Goal: Entertainment & Leisure: Consume media (video, audio)

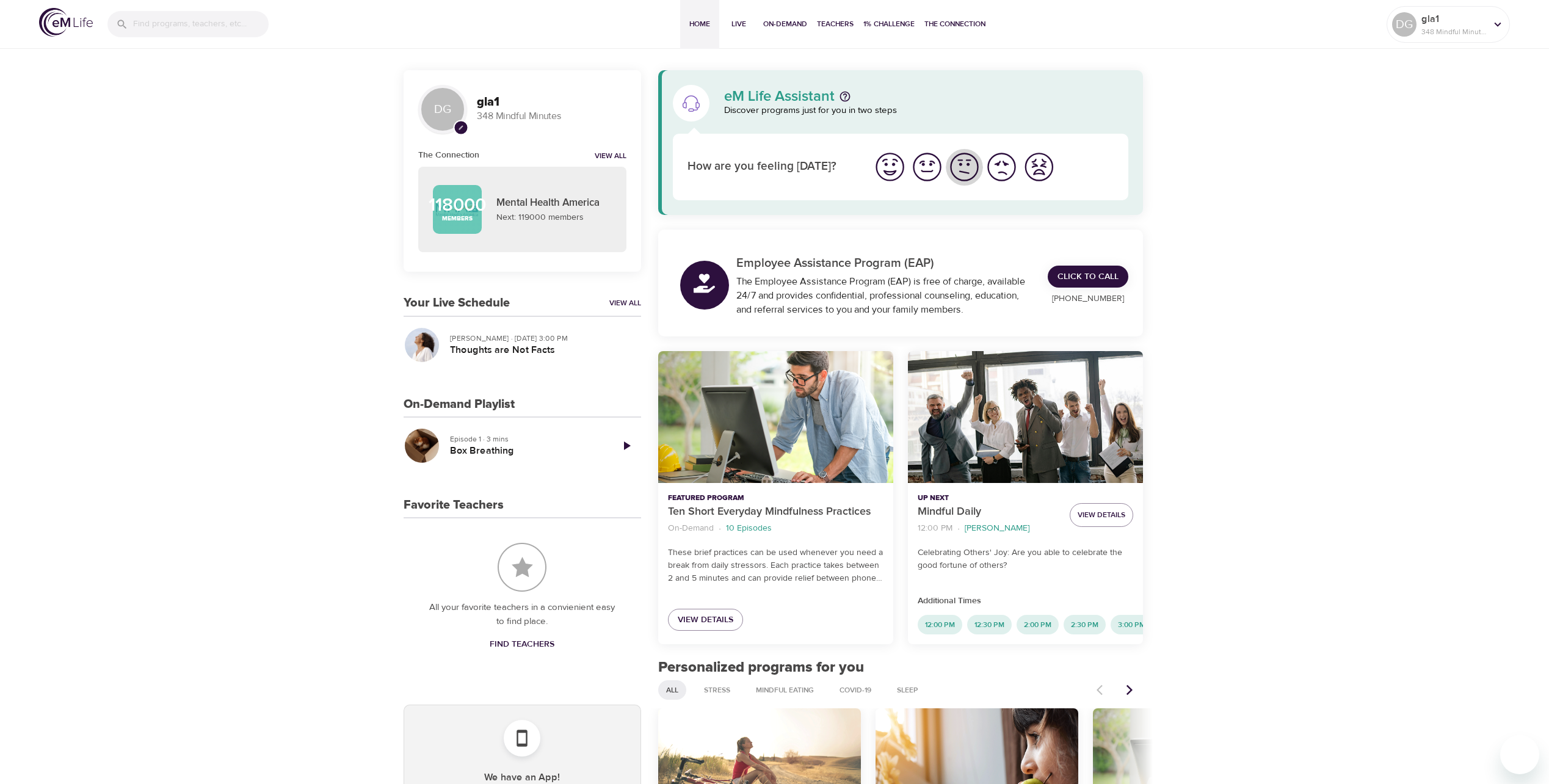
click at [960, 163] on img "I'm feeling ok" at bounding box center [964, 167] width 34 height 34
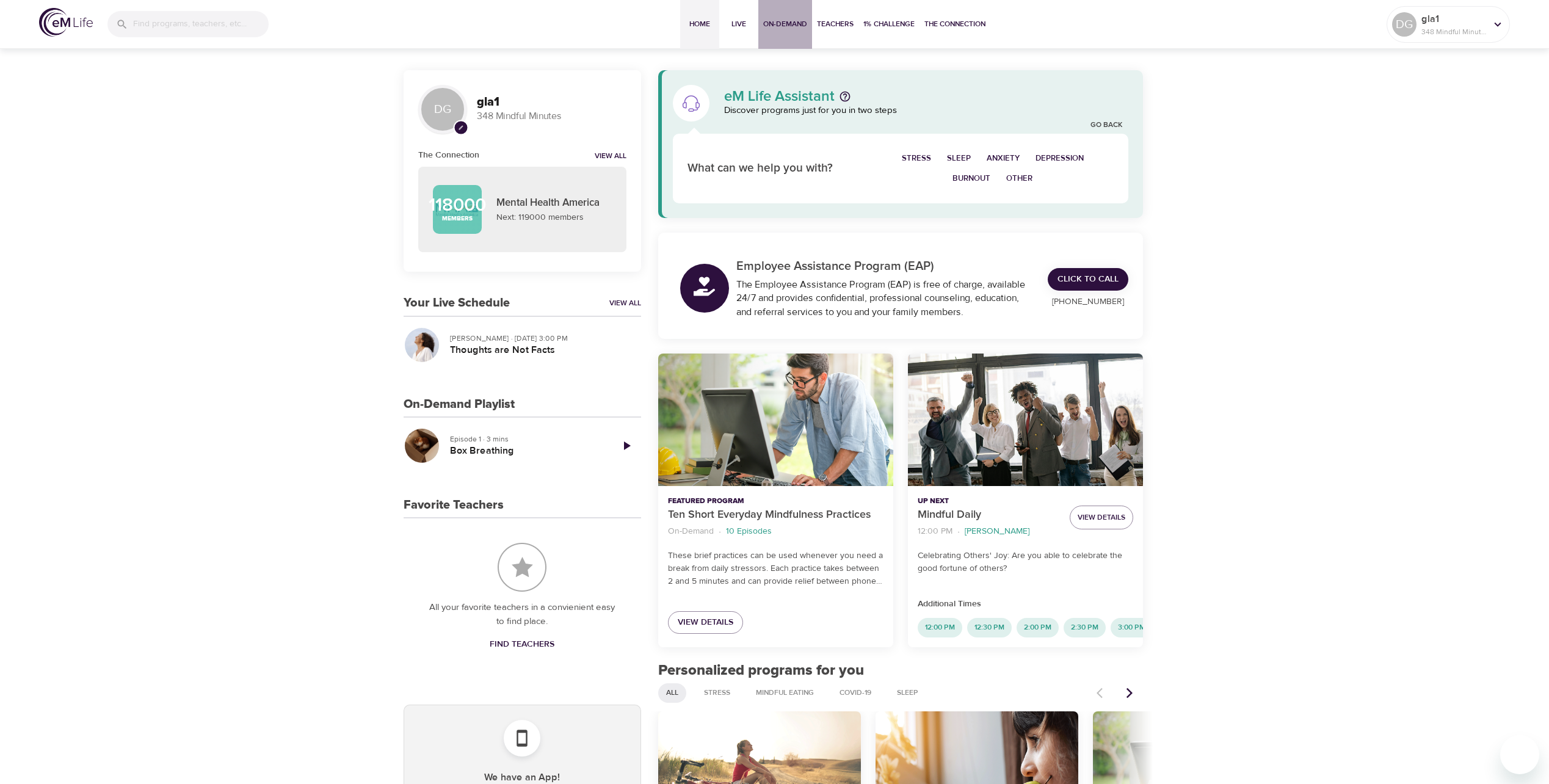
click at [777, 23] on span "On-Demand" at bounding box center [785, 24] width 44 height 13
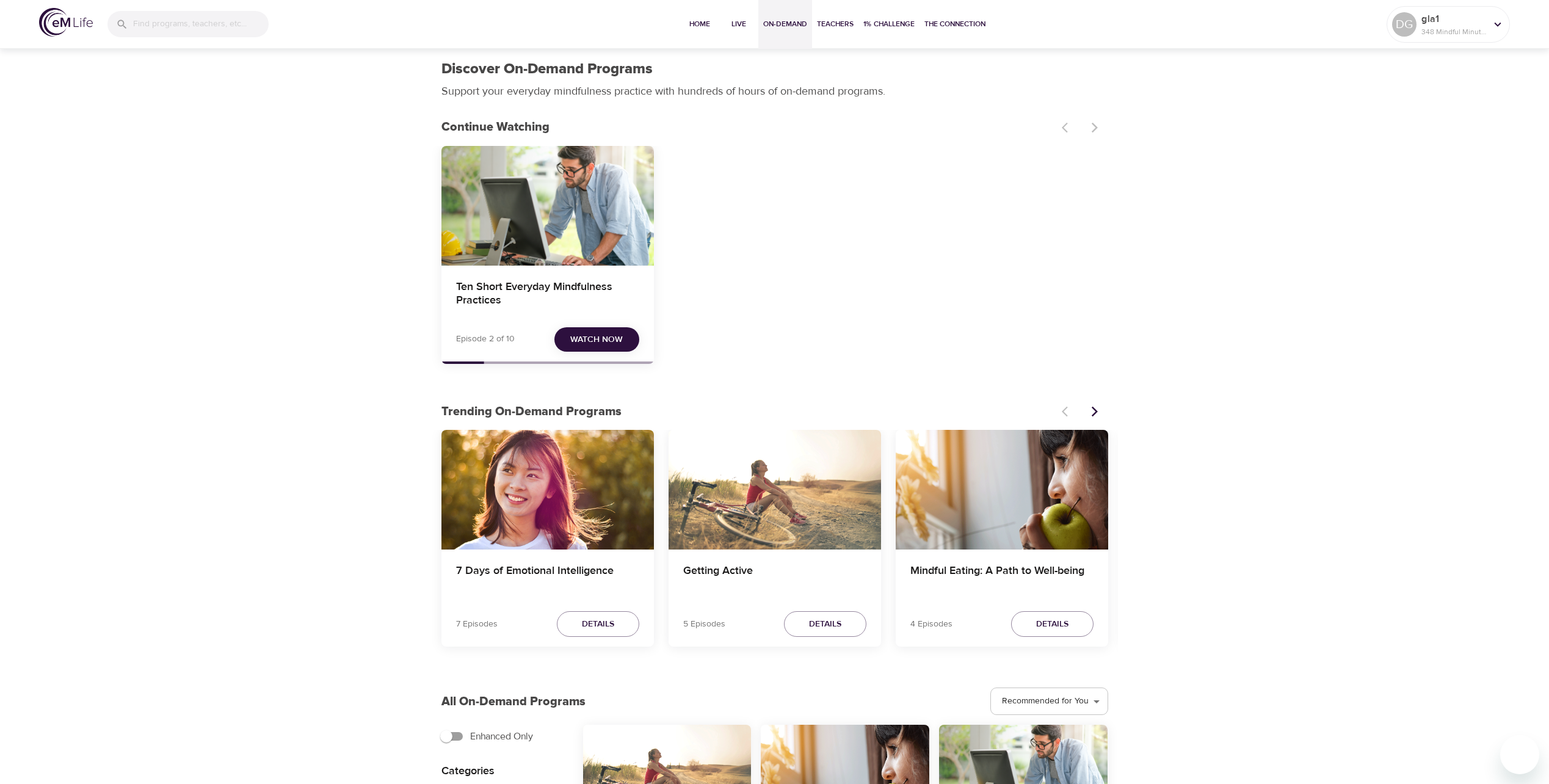
click at [591, 340] on span "Watch Now" at bounding box center [596, 340] width 52 height 15
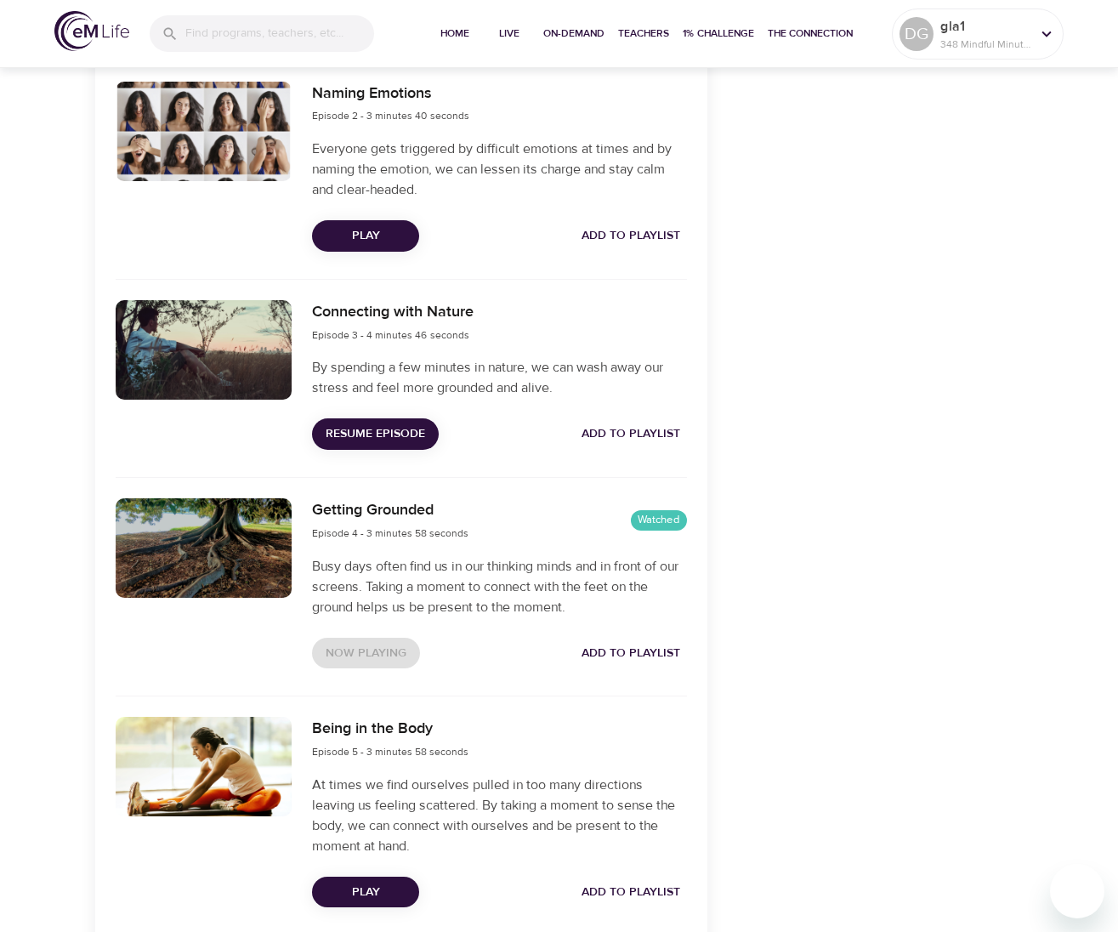
scroll to position [850, 0]
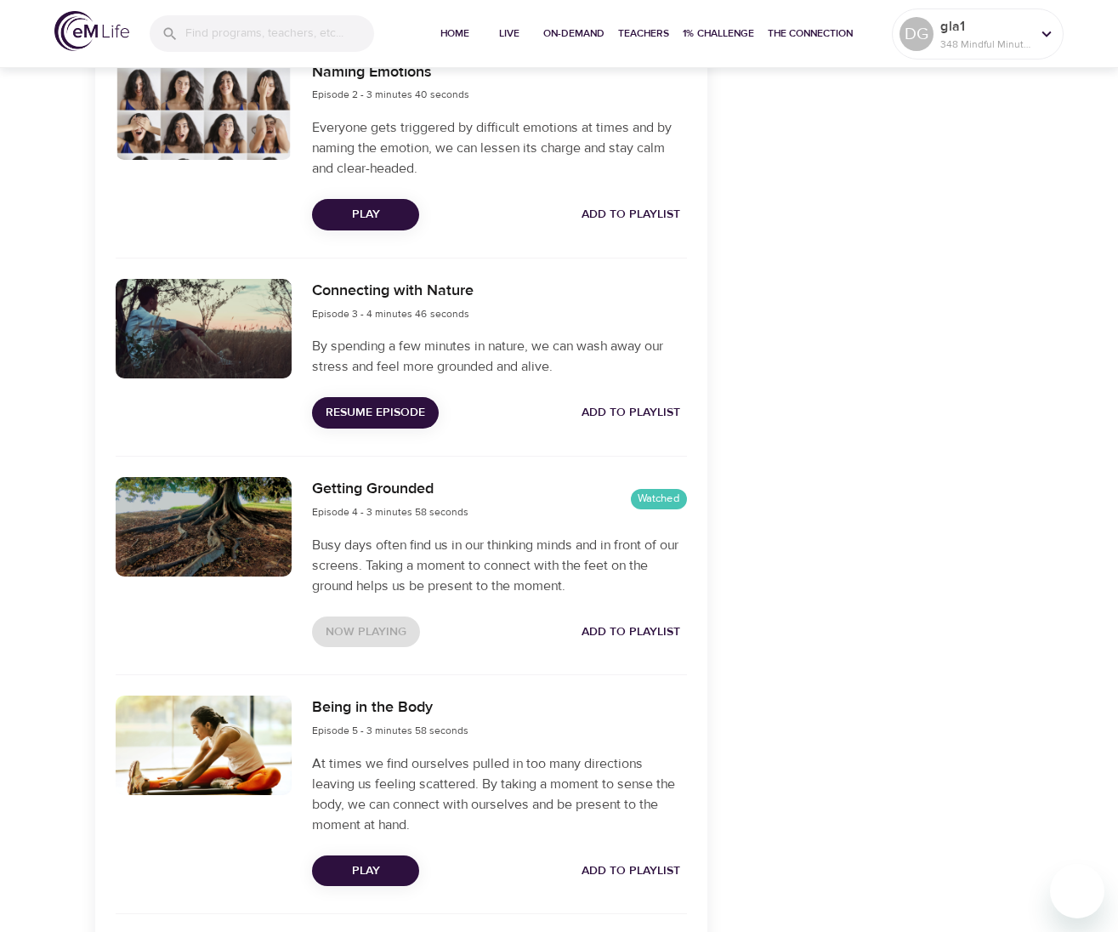
click at [386, 416] on span "Resume Episode" at bounding box center [375, 412] width 99 height 21
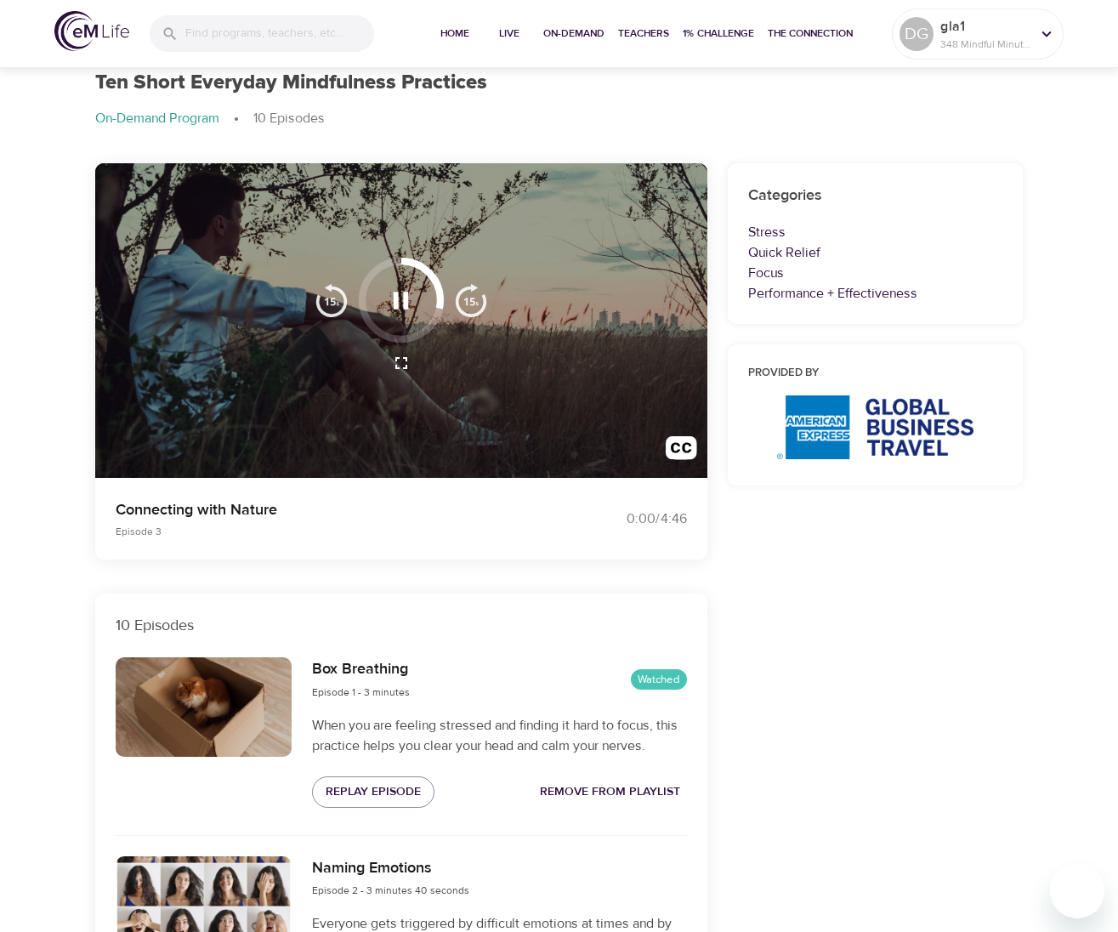
scroll to position [0, 0]
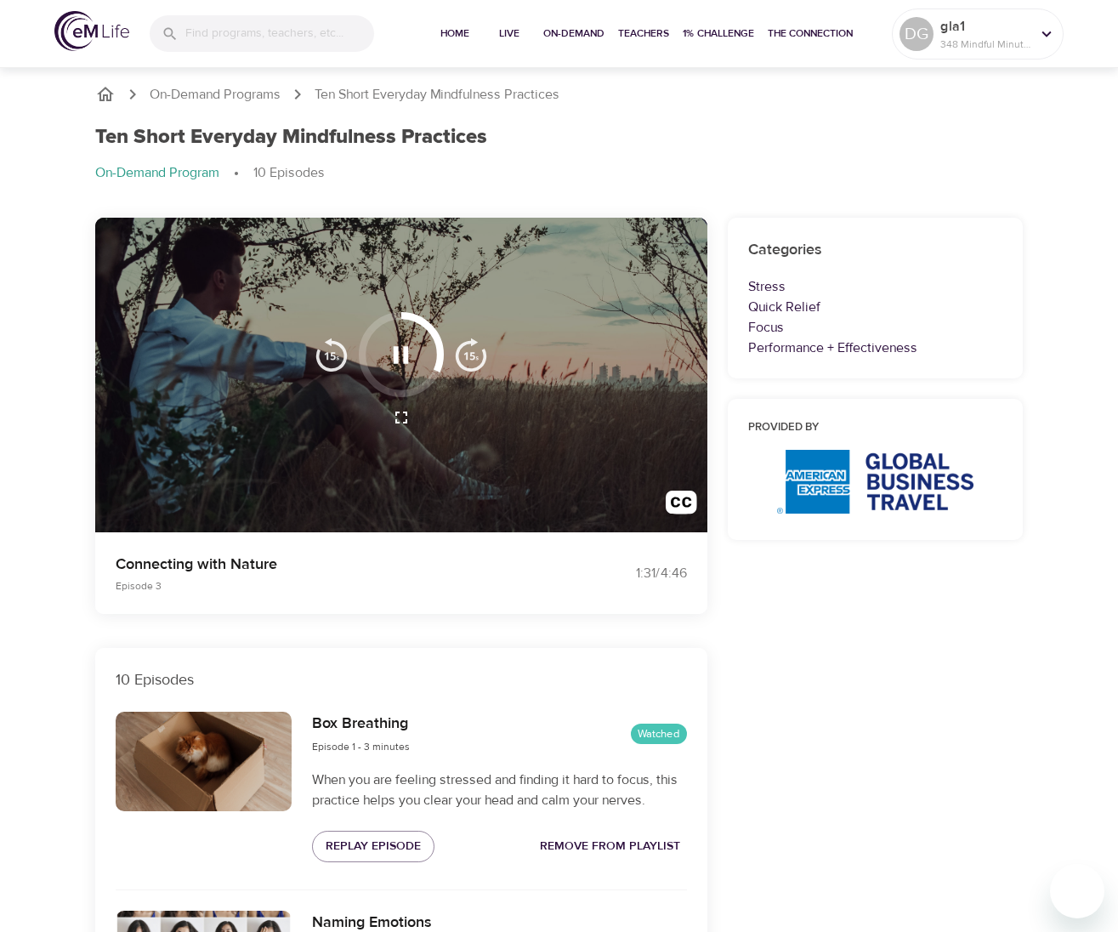
click at [393, 353] on icon "button" at bounding box center [401, 355] width 30 height 30
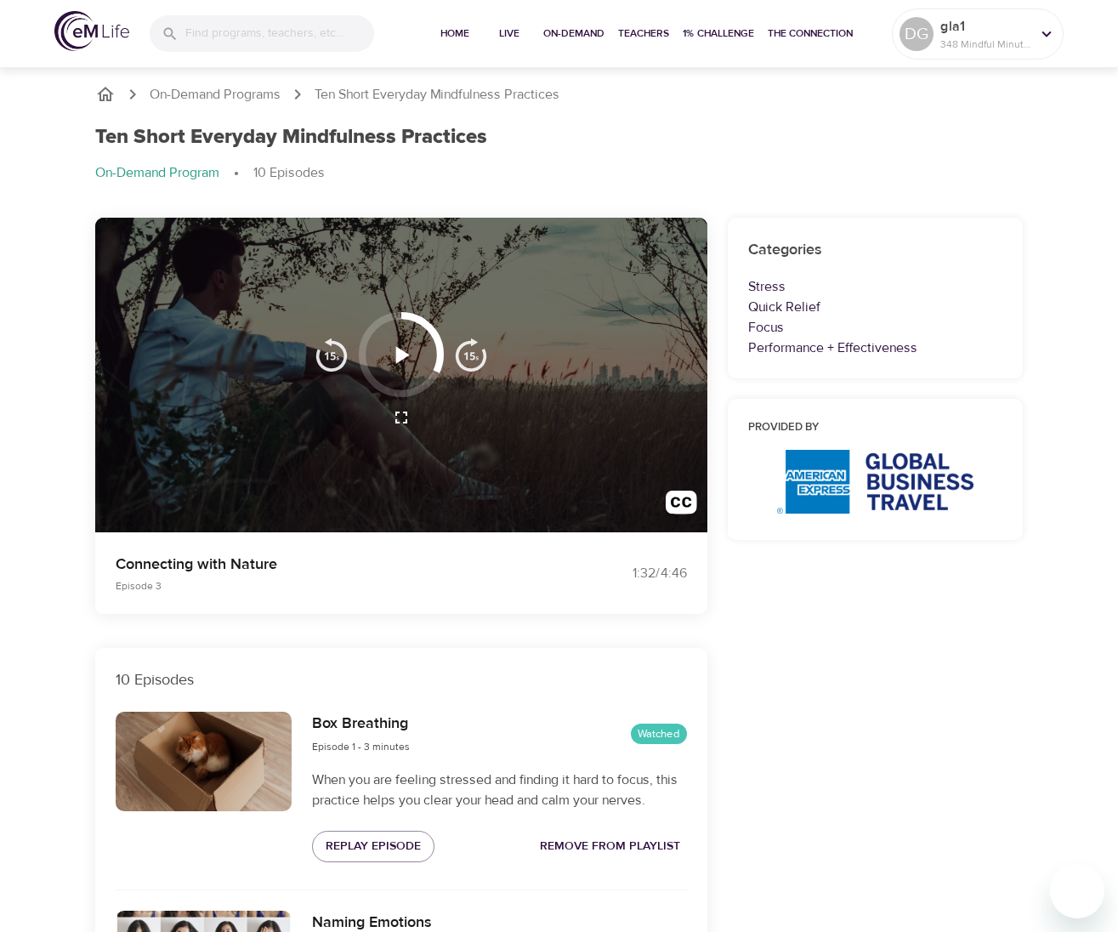
click at [288, 406] on div at bounding box center [401, 375] width 612 height 315
click at [400, 361] on icon "button" at bounding box center [403, 354] width 14 height 17
